Goal: Task Accomplishment & Management: Manage account settings

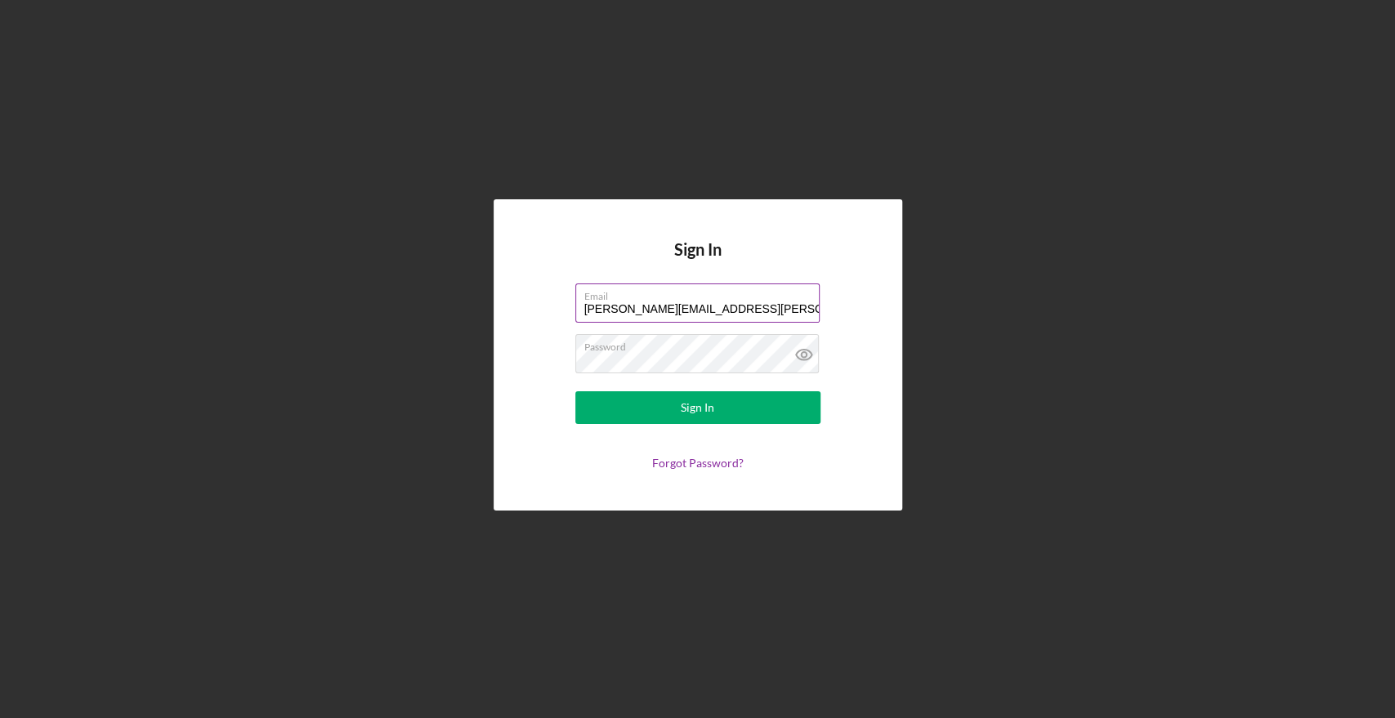
click at [745, 306] on input "[PERSON_NAME][EMAIL_ADDRESS][PERSON_NAME][DOMAIN_NAME]" at bounding box center [697, 303] width 244 height 39
type input "[PERSON_NAME][EMAIL_ADDRESS][PERSON_NAME][DOMAIN_NAME]"
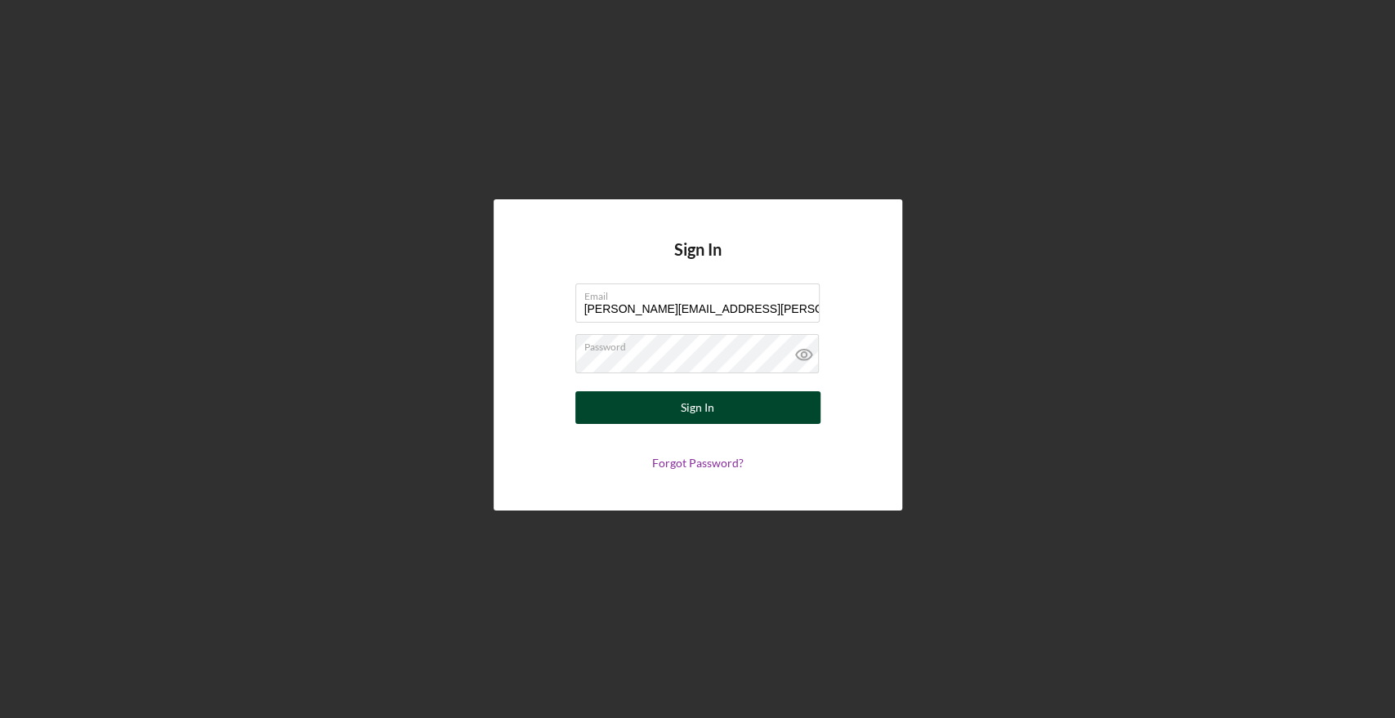
click at [726, 402] on button "Sign In" at bounding box center [697, 407] width 245 height 33
